Goal: Find specific page/section: Find specific page/section

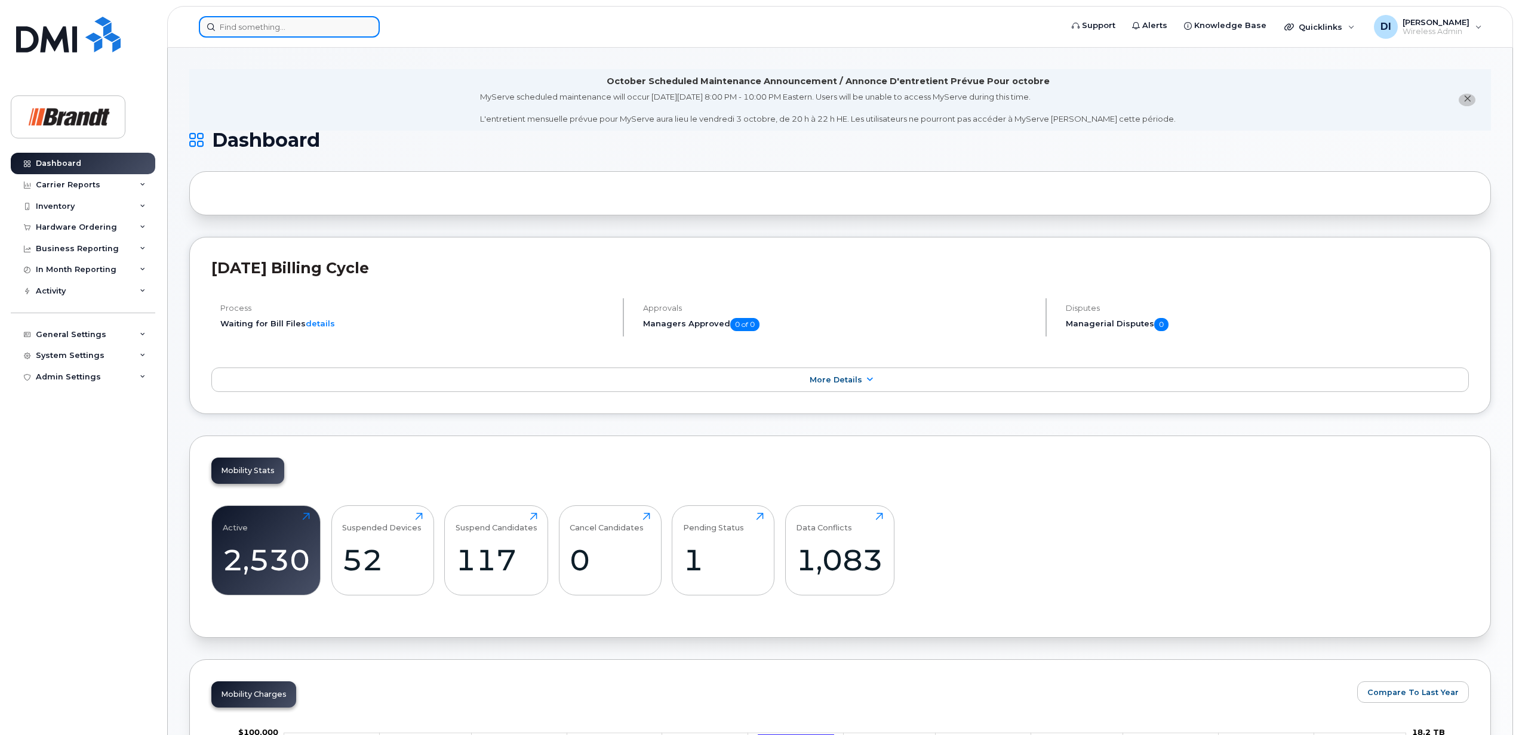
click at [279, 27] on input at bounding box center [289, 26] width 181 height 21
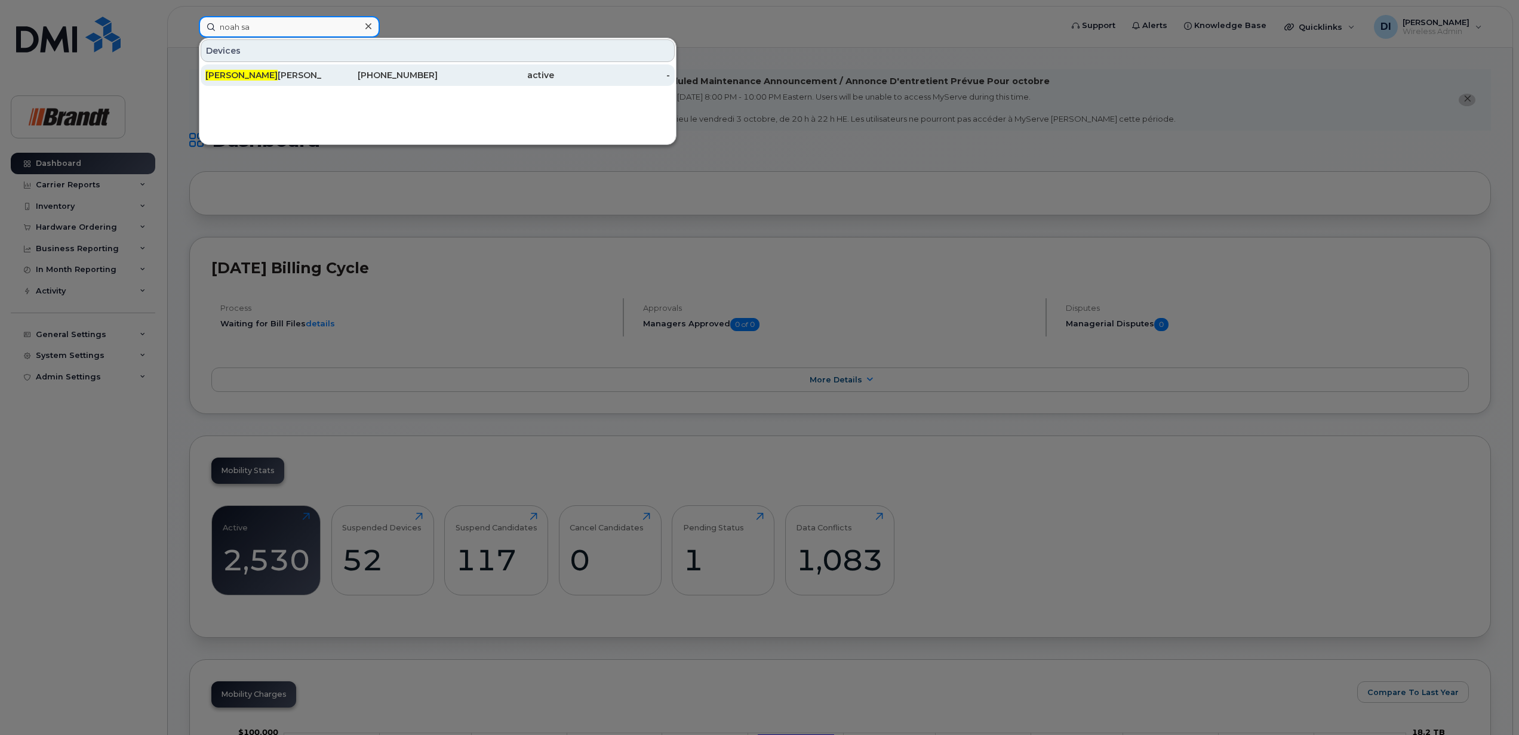
type input "noah sa"
click at [239, 72] on span "[PERSON_NAME]" at bounding box center [241, 75] width 72 height 11
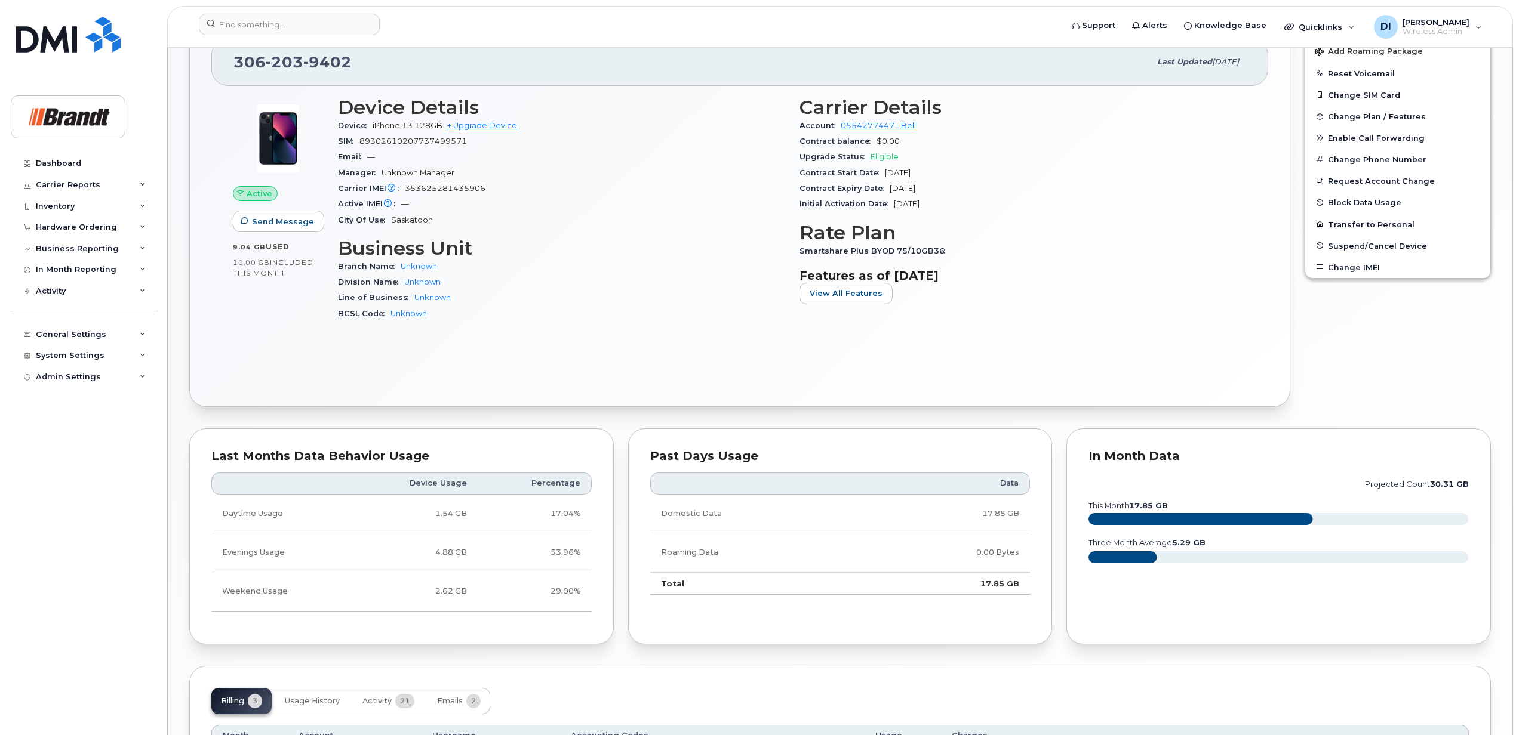
scroll to position [591, 0]
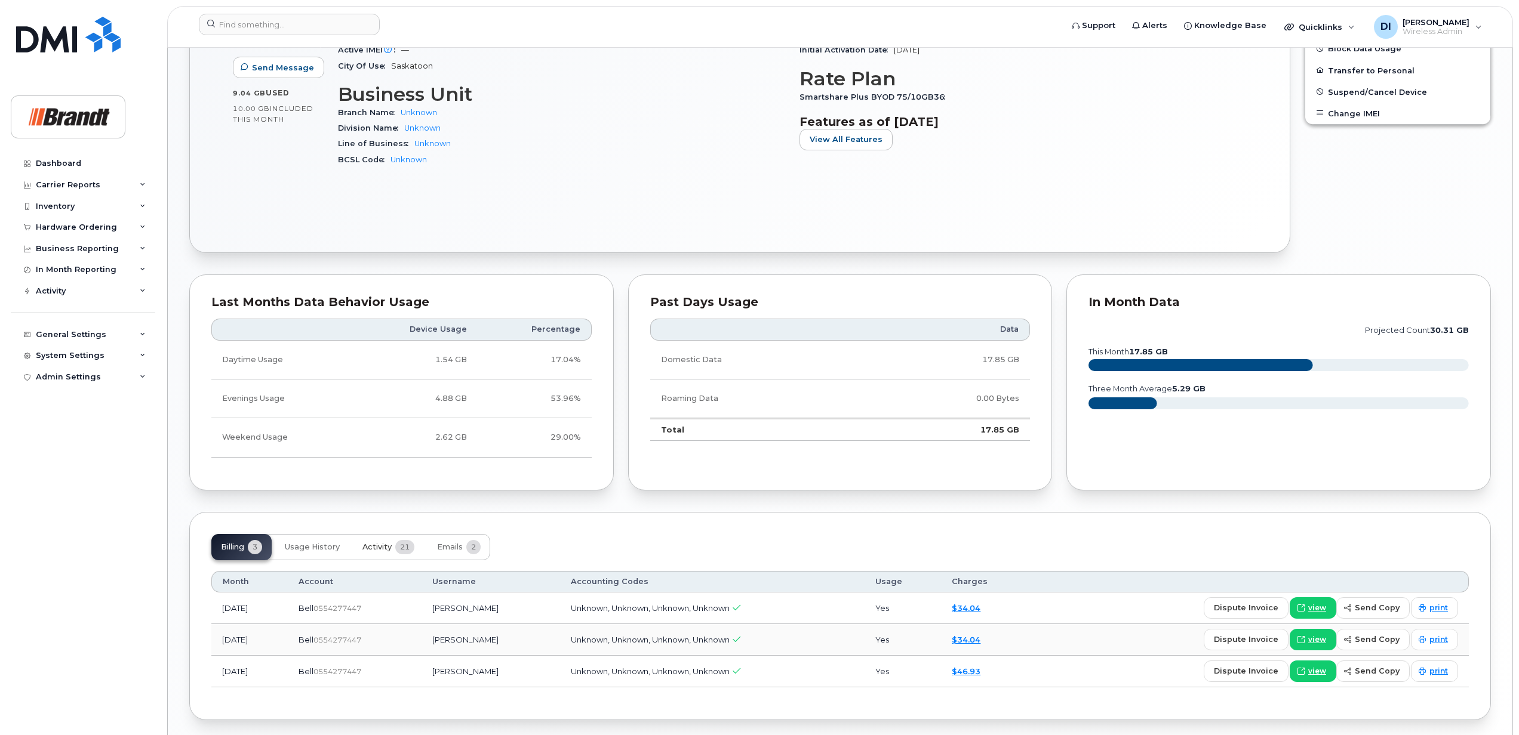
click at [395, 550] on button "Activity 21" at bounding box center [388, 547] width 71 height 26
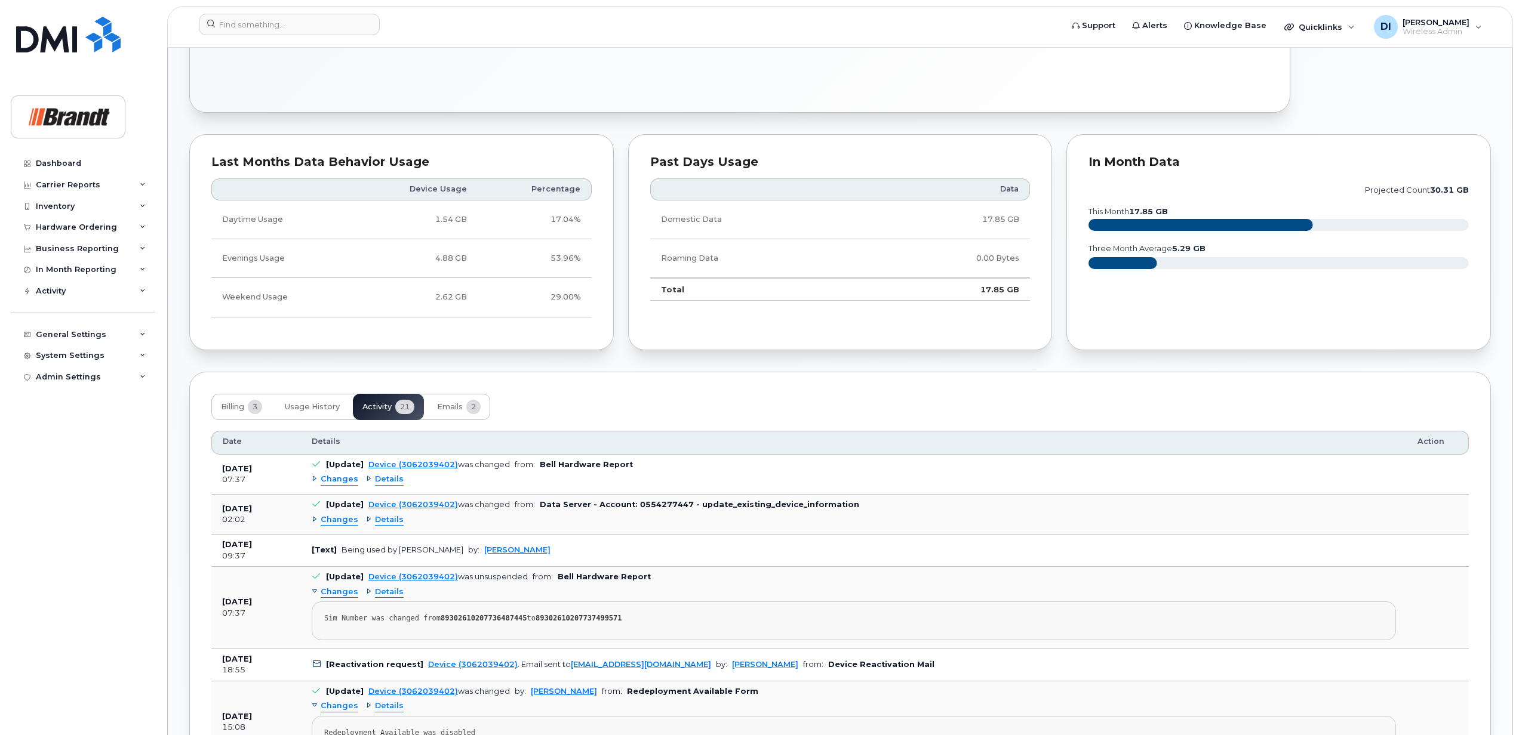
scroll to position [910, 0]
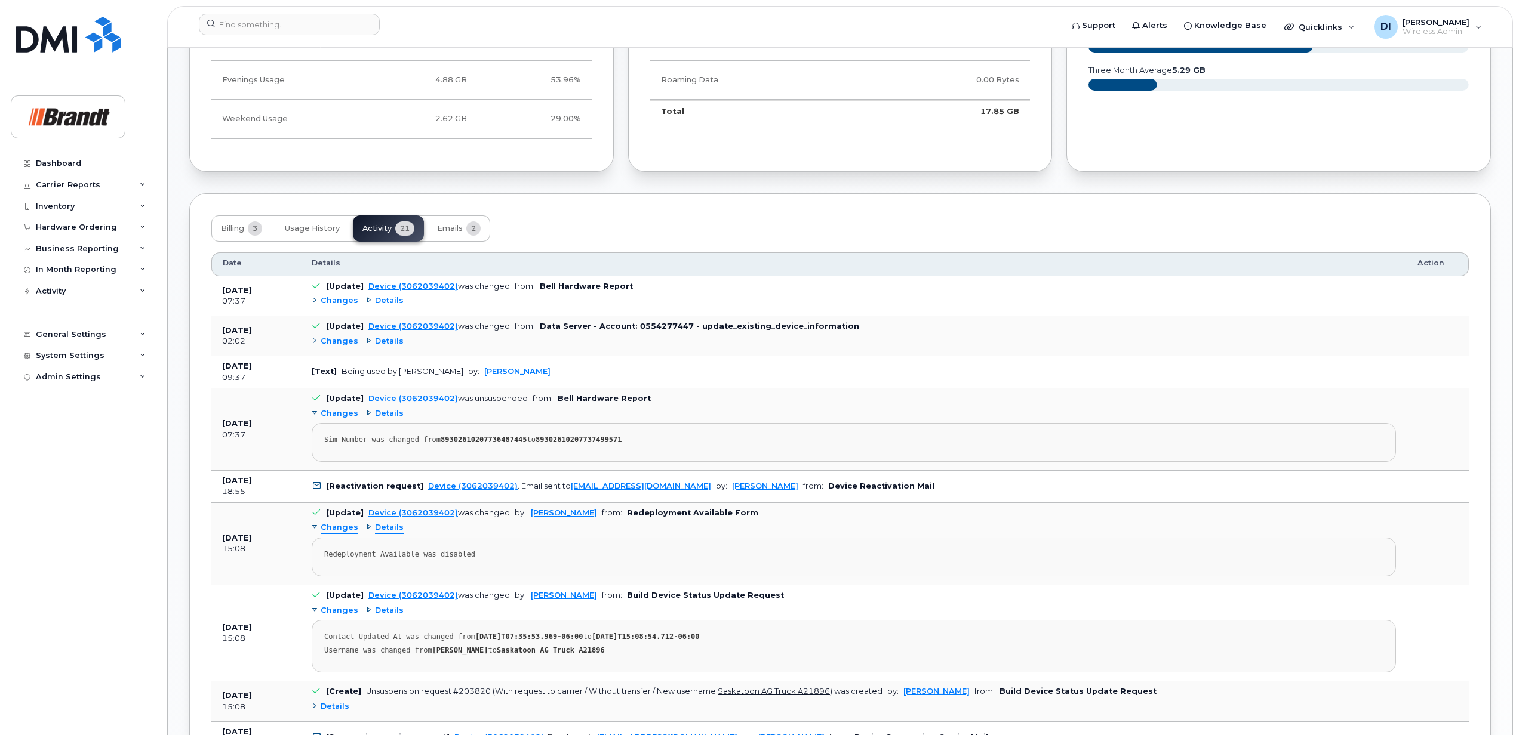
click at [378, 344] on span "Details" at bounding box center [389, 341] width 29 height 11
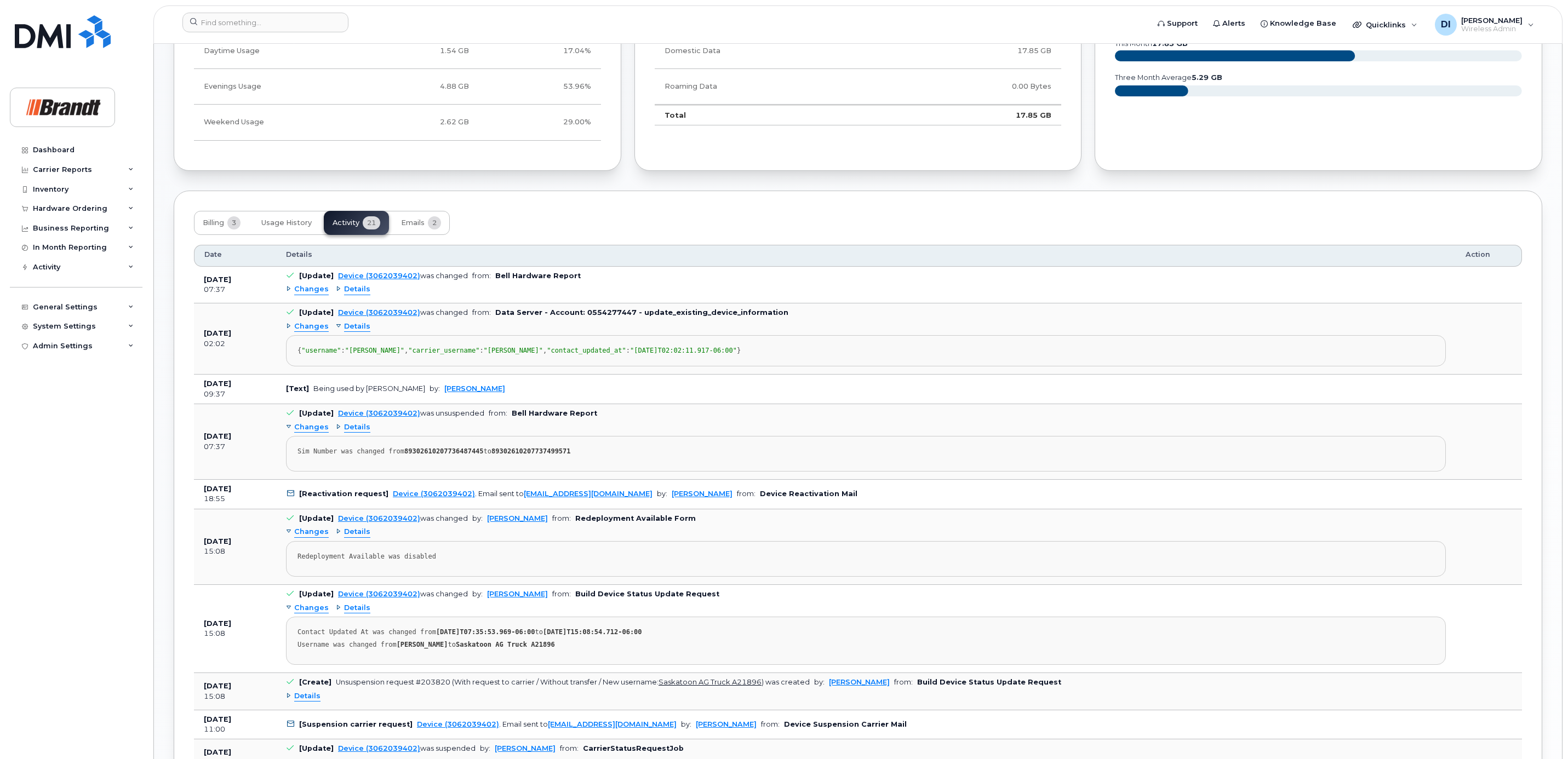
scroll to position [904, 0]
